Goal: Obtain resource: Download file/media

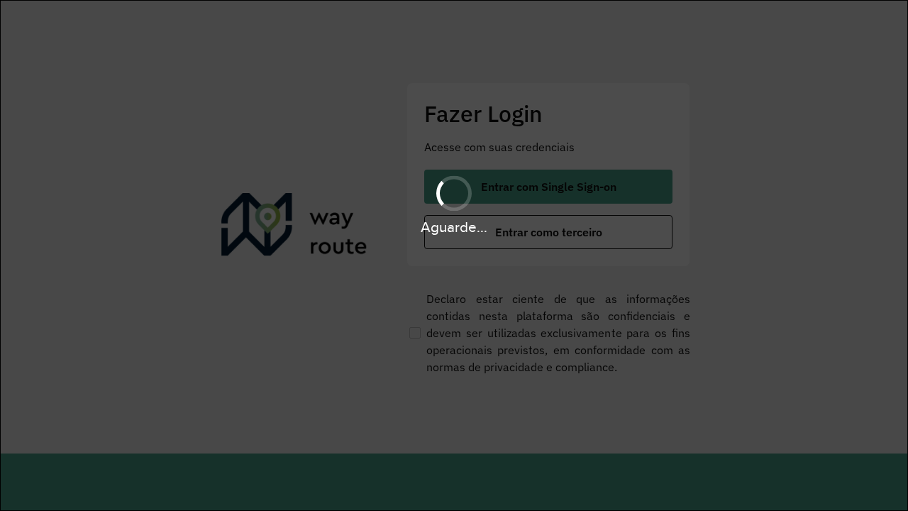
scroll to position [0, 1]
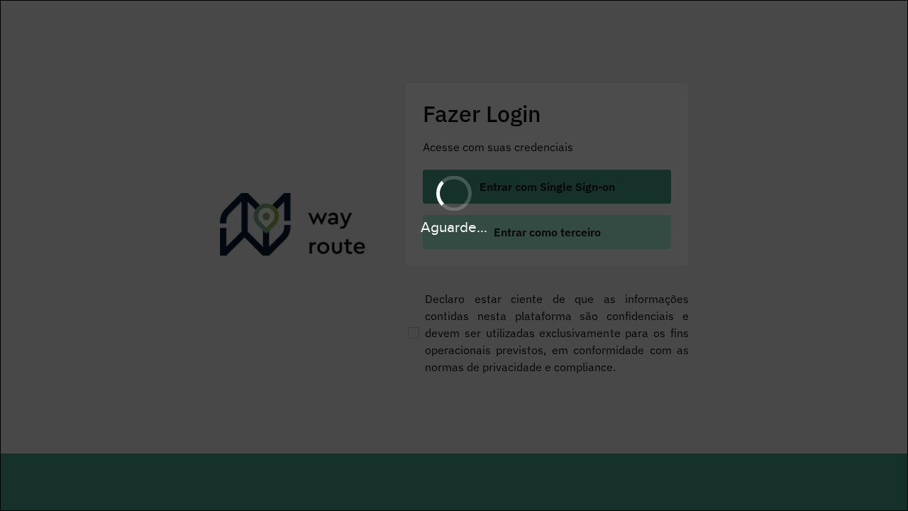
click at [547, 232] on span "Entrar como terceiro" at bounding box center [547, 231] width 107 height 11
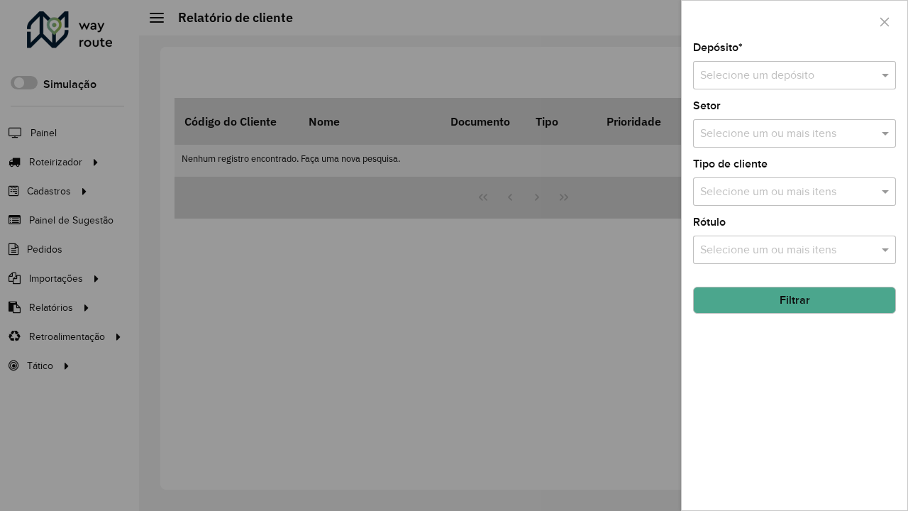
click at [781, 75] on input "text" at bounding box center [780, 75] width 160 height 17
click at [795, 300] on button "Filtrar" at bounding box center [794, 300] width 203 height 27
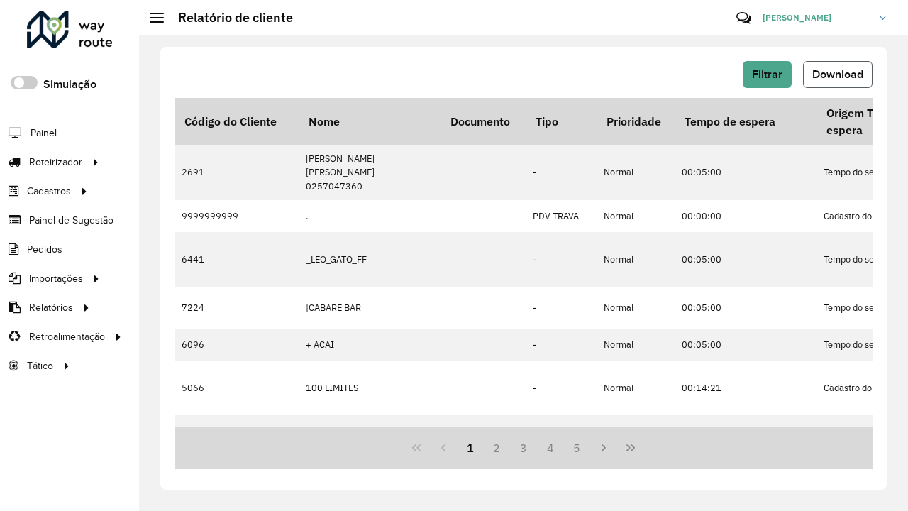
click at [838, 75] on span "Download" at bounding box center [838, 74] width 51 height 12
